Goal: Information Seeking & Learning: Learn about a topic

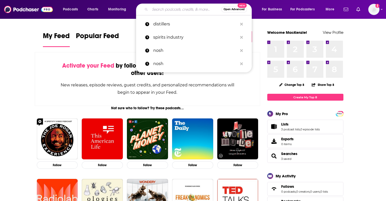
click at [180, 10] on input "Search podcasts, credits, & more..." at bounding box center [185, 9] width 71 height 8
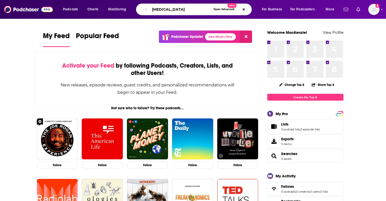
type input "[MEDICAL_DATA]"
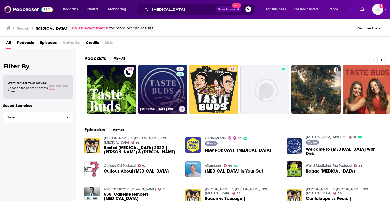
click at [157, 100] on link "31 [MEDICAL_DATA] With Deb" at bounding box center [162, 89] width 49 height 49
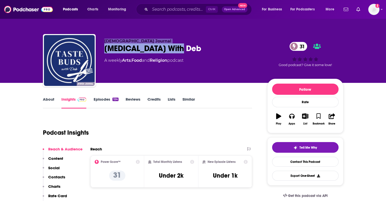
drag, startPoint x: 184, startPoint y: 48, endPoint x: 104, endPoint y: 41, distance: 79.8
click at [104, 41] on div "[DEMOGRAPHIC_DATA] Journal [MEDICAL_DATA] With Deb 31 A weekly Arts , Food and …" at bounding box center [181, 59] width 155 height 41
copy div "[DEMOGRAPHIC_DATA] Journal [MEDICAL_DATA] With Deb"
click at [46, 99] on link "About" at bounding box center [48, 103] width 11 height 12
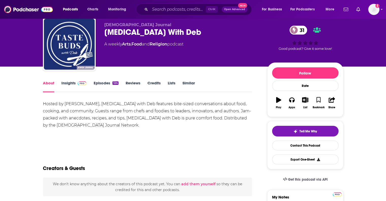
scroll to position [25, 0]
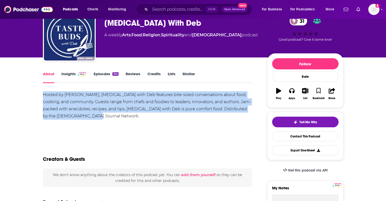
drag, startPoint x: 39, startPoint y: 94, endPoint x: 92, endPoint y: 120, distance: 59.4
copy div "Hosted by [PERSON_NAME], [MEDICAL_DATA] with Deb features bite-sized conversati…"
click at [63, 76] on link "Insights" at bounding box center [73, 77] width 25 height 12
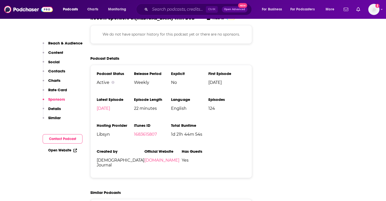
scroll to position [610, 0]
